Goal: Information Seeking & Learning: Learn about a topic

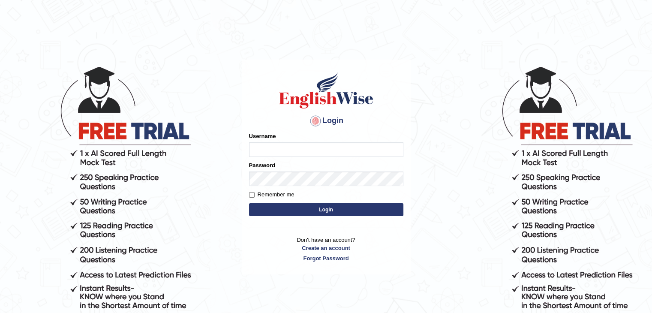
type input "mohand_parramatta"
click at [314, 208] on button "Login" at bounding box center [326, 209] width 154 height 13
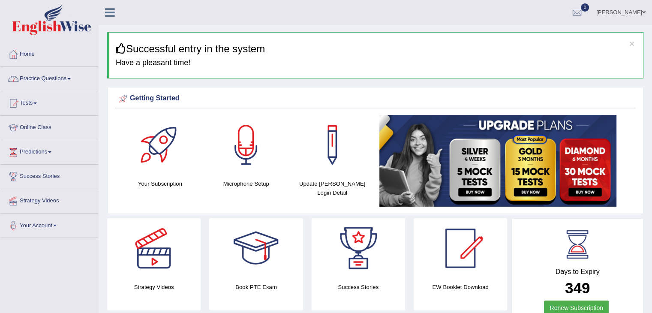
click at [71, 79] on link "Practice Questions" at bounding box center [49, 77] width 98 height 21
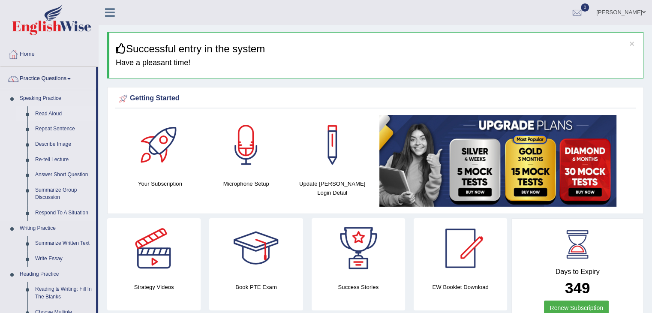
click at [34, 114] on link "Read Aloud" at bounding box center [63, 113] width 65 height 15
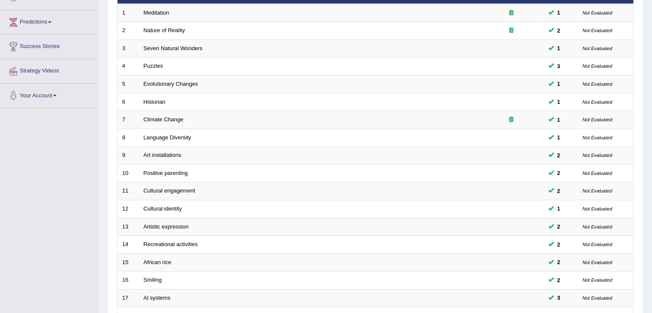
scroll to position [129, 0]
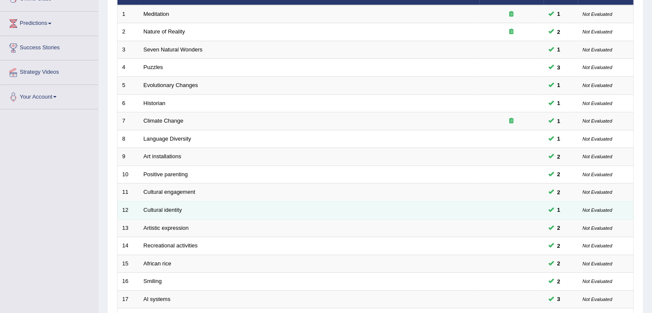
click at [271, 214] on td "Cultural identity" at bounding box center [309, 210] width 340 height 18
click at [256, 211] on td "Cultural identity" at bounding box center [309, 210] width 340 height 18
click at [170, 209] on link "Cultural identity" at bounding box center [163, 210] width 39 height 6
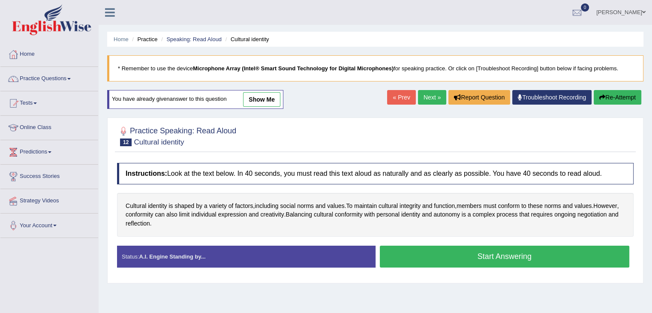
click at [497, 256] on button "Start Answering" at bounding box center [505, 257] width 250 height 22
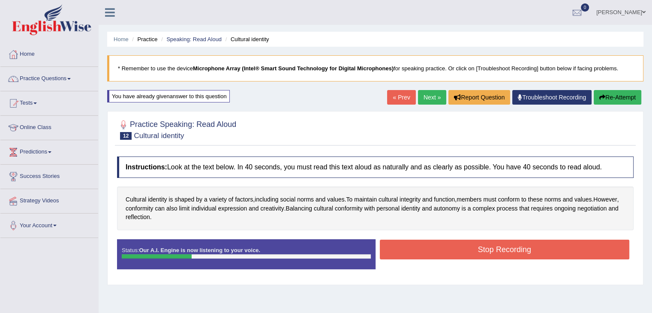
click at [604, 96] on button "Re-Attempt" at bounding box center [618, 97] width 48 height 15
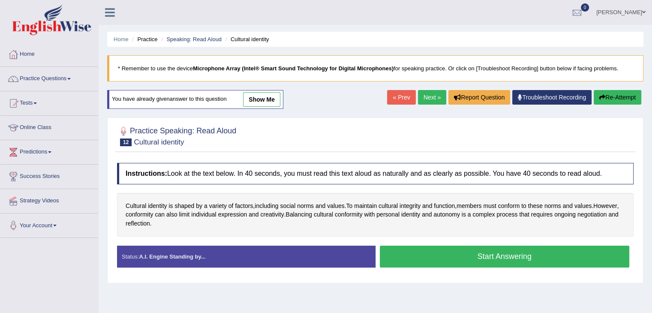
click at [490, 256] on button "Start Answering" at bounding box center [505, 257] width 250 height 22
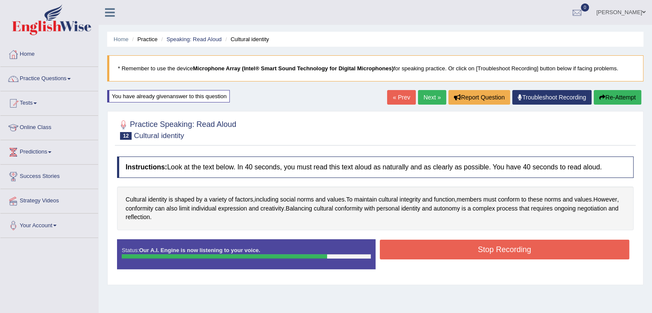
click at [519, 246] on button "Stop Recording" at bounding box center [505, 250] width 250 height 20
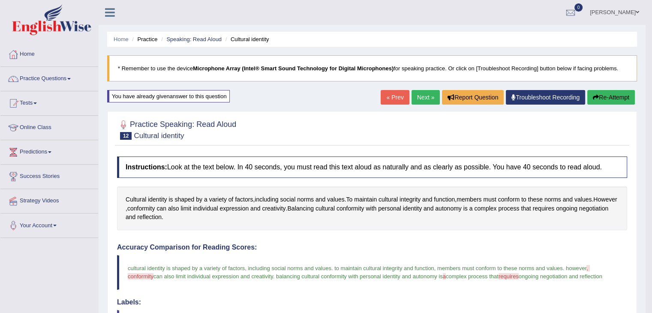
click at [418, 98] on link "Next »" at bounding box center [426, 97] width 28 height 15
